Goal: Obtain resource: Obtain resource

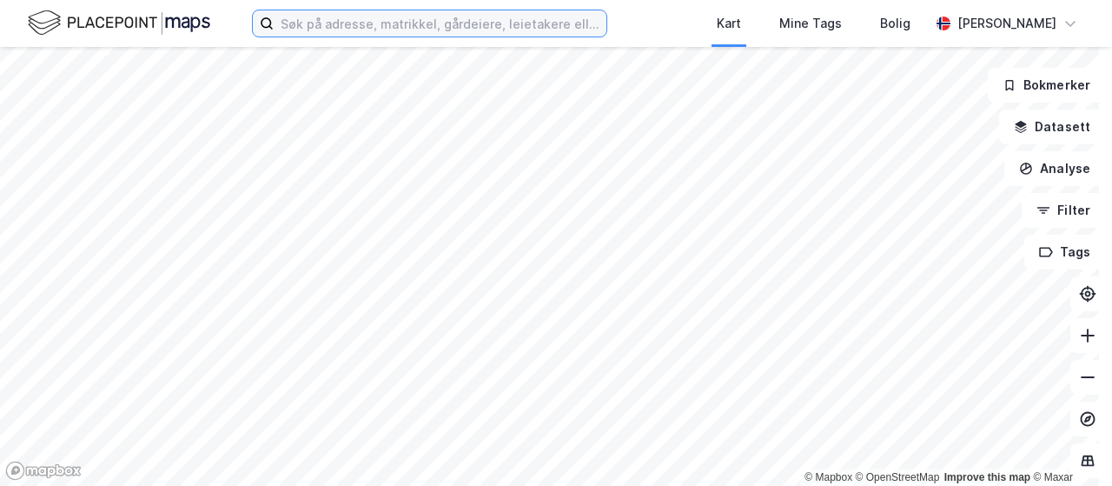
click at [356, 30] on input at bounding box center [440, 23] width 333 height 26
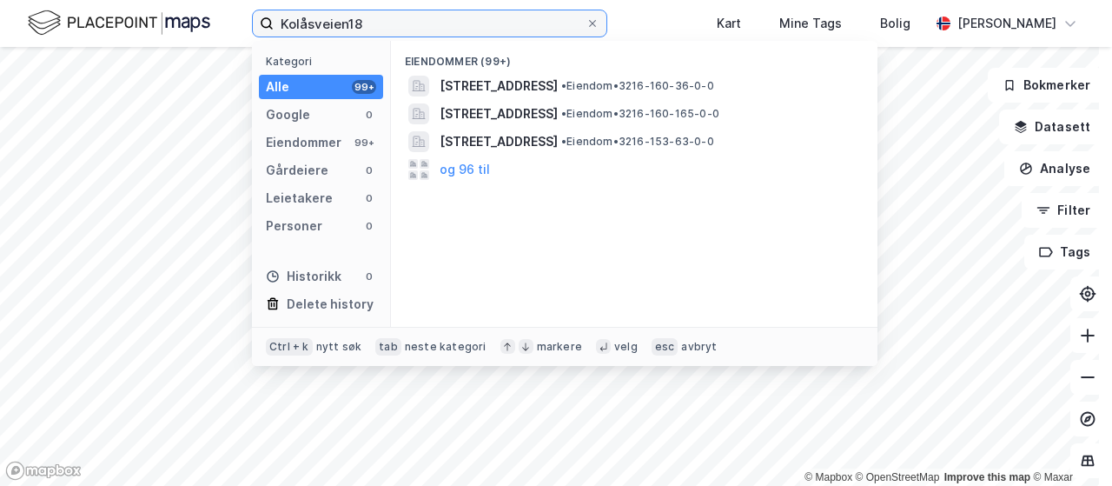
drag, startPoint x: 377, startPoint y: 23, endPoint x: 256, endPoint y: 14, distance: 121.1
click at [256, 14] on label "Kolåsveien18" at bounding box center [429, 24] width 355 height 28
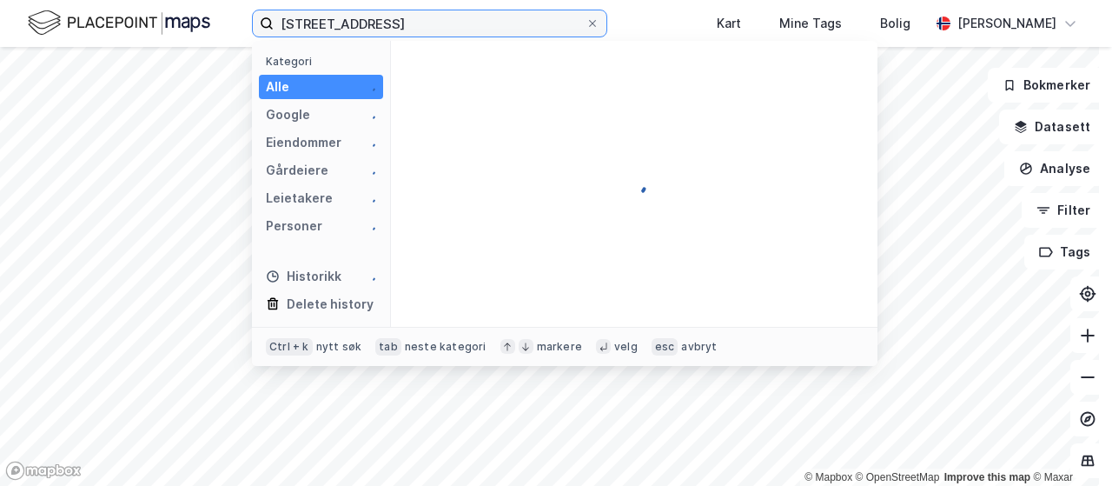
type input "[STREET_ADDRESS]"
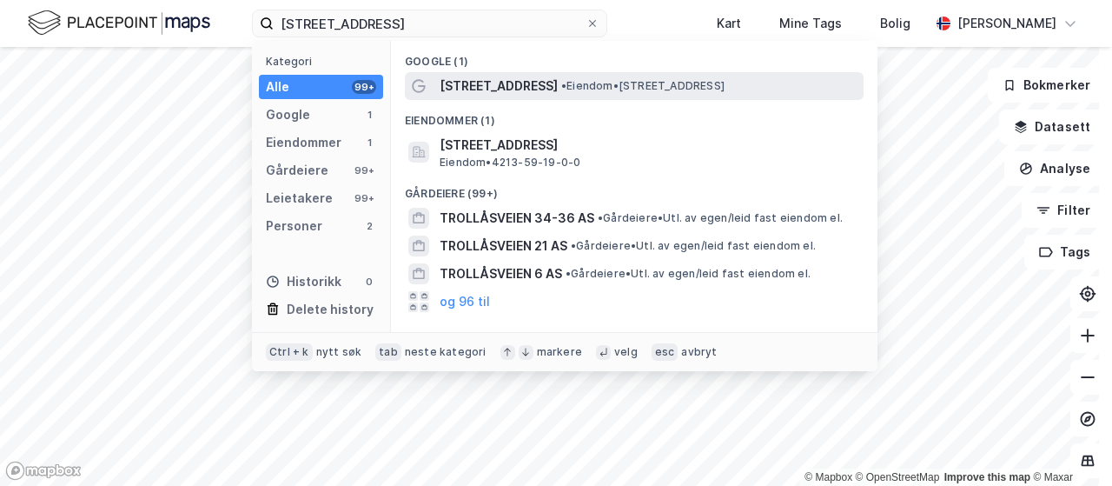
click at [506, 81] on span "[STREET_ADDRESS]" at bounding box center [499, 86] width 118 height 21
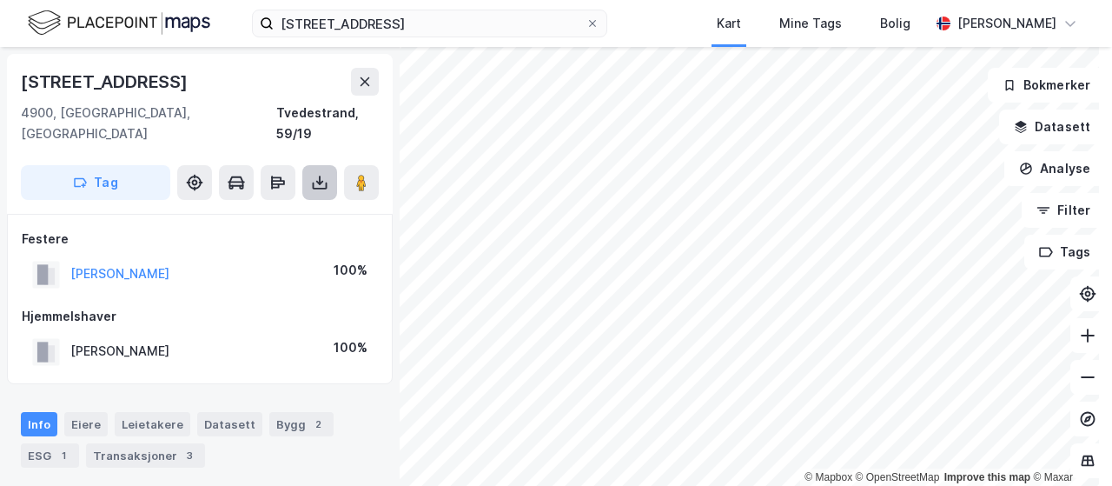
click at [318, 174] on icon at bounding box center [319, 182] width 17 height 17
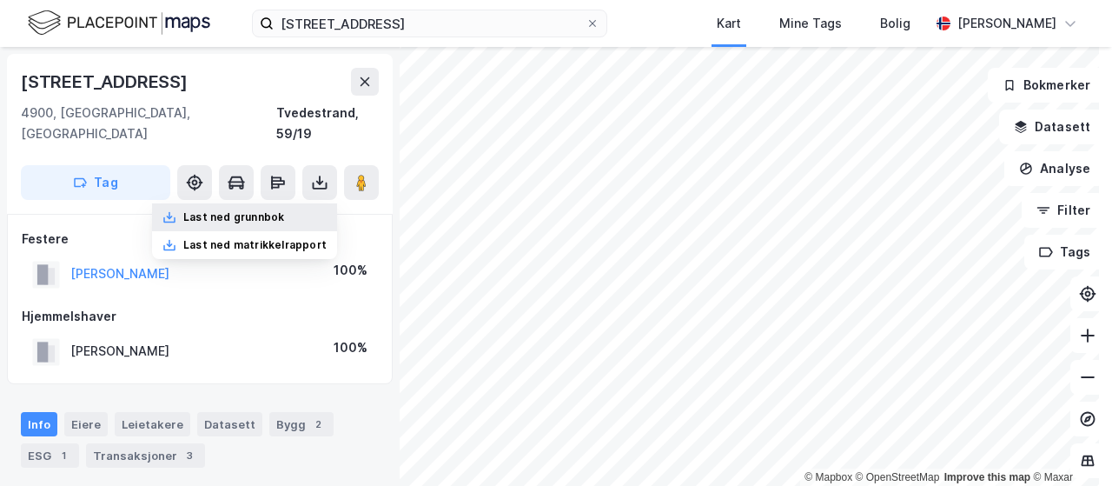
click at [253, 210] on div "Last ned grunnbok" at bounding box center [233, 217] width 101 height 14
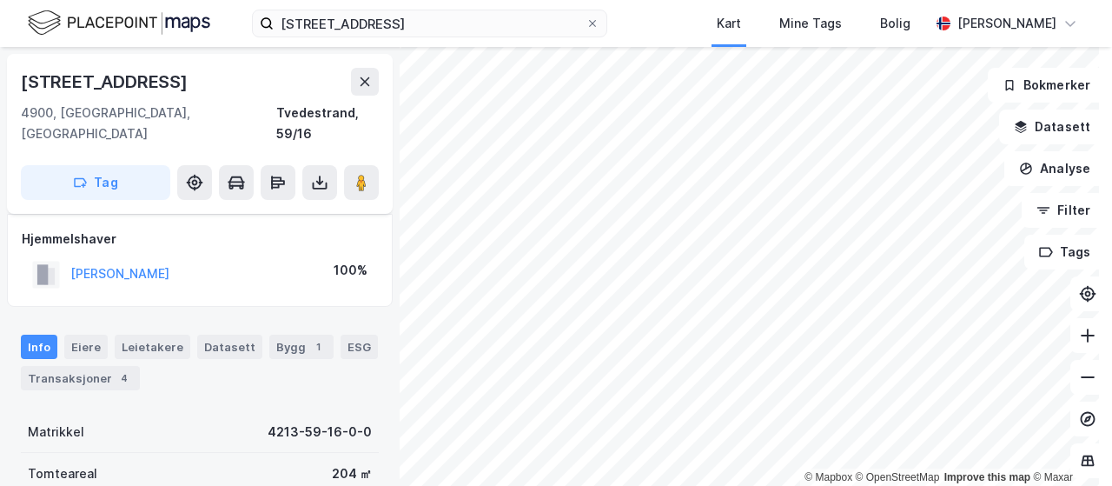
scroll to position [10, 0]
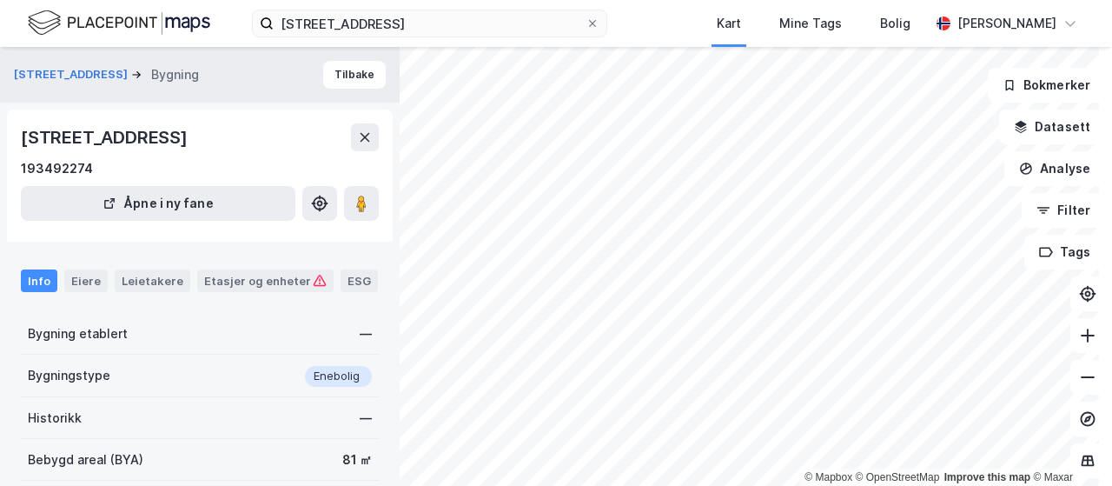
scroll to position [10, 0]
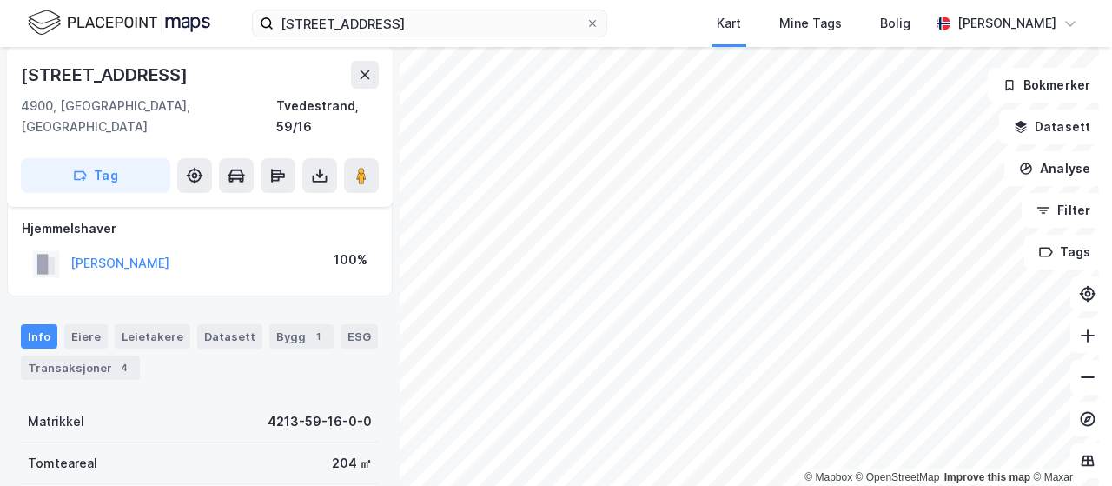
scroll to position [10, 0]
click at [1079, 290] on icon at bounding box center [1087, 293] width 17 height 17
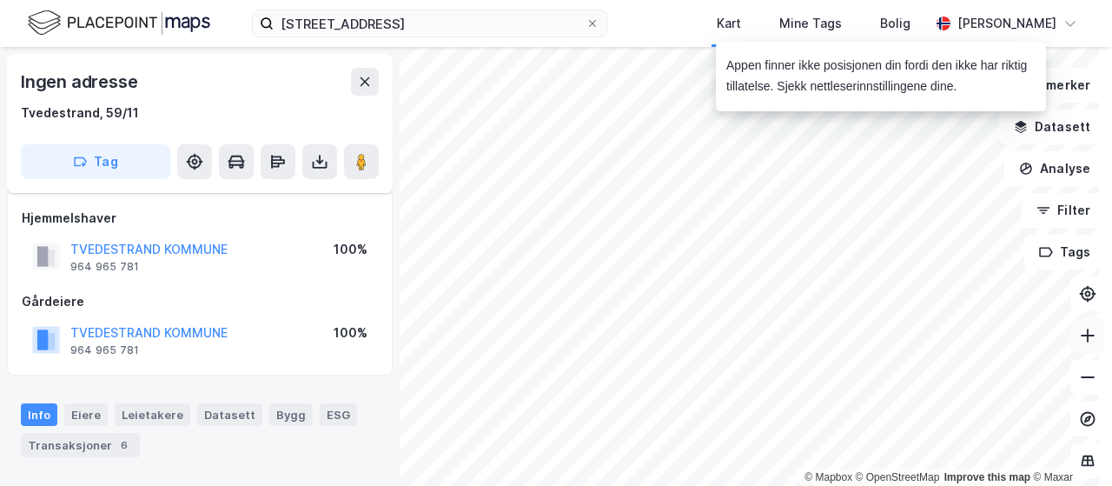
scroll to position [10, 0]
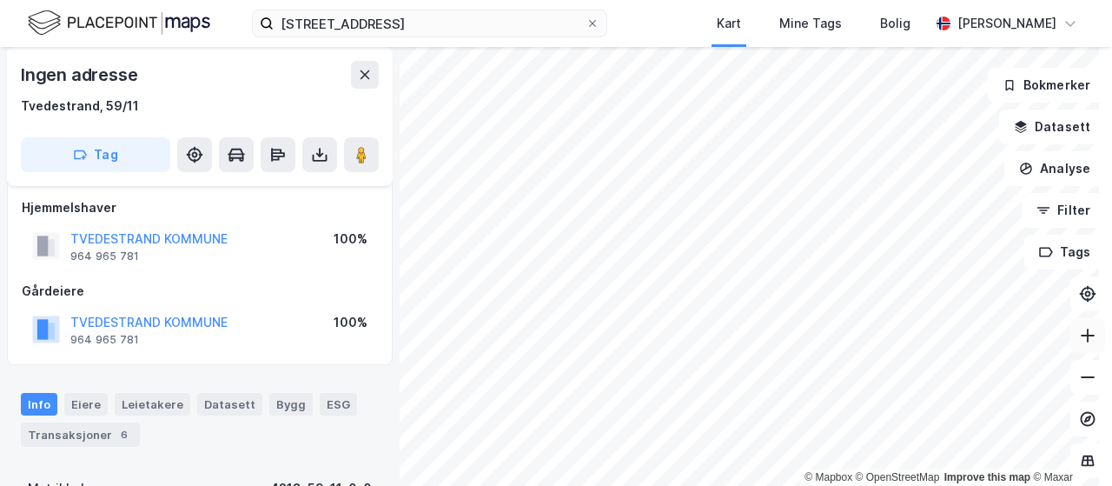
click at [1082, 335] on button at bounding box center [1087, 335] width 35 height 35
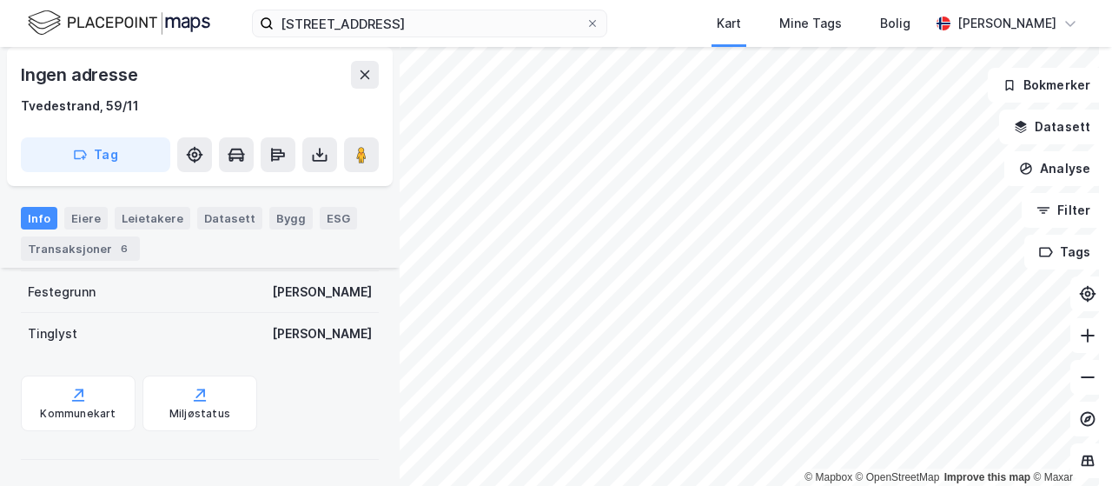
scroll to position [23, 0]
